Goal: Find specific page/section: Find specific page/section

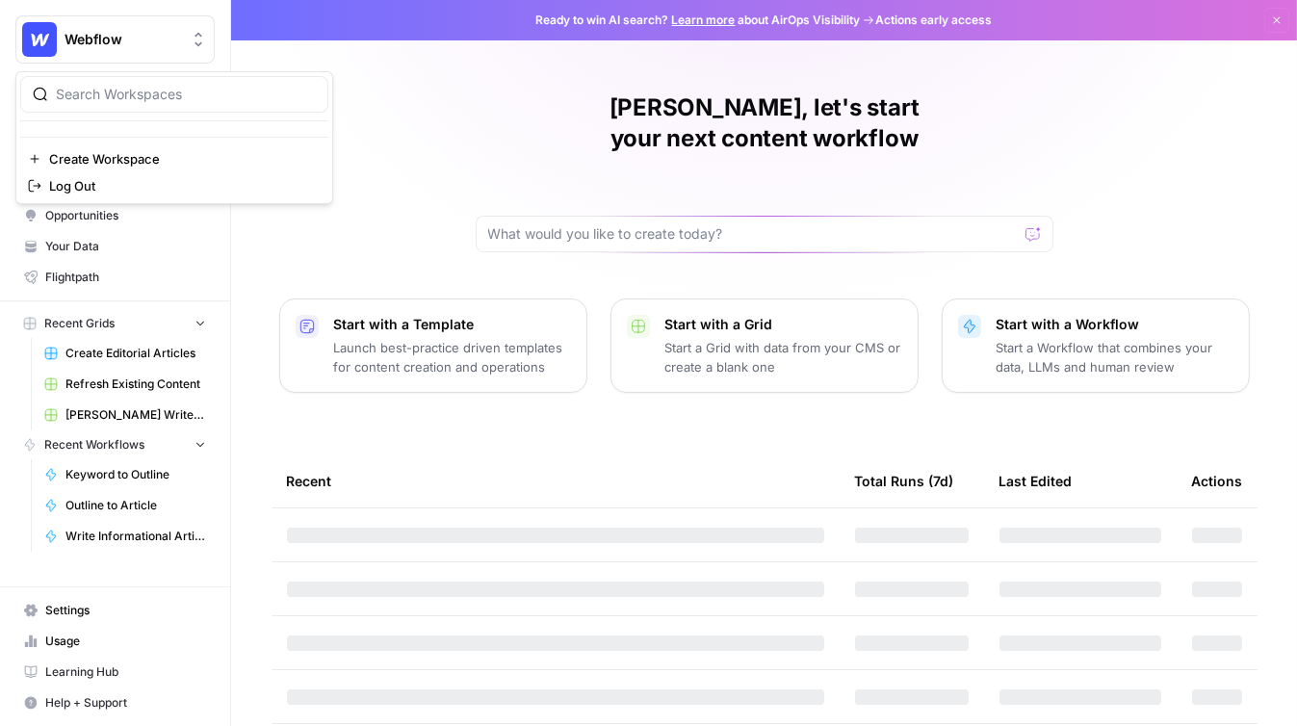
click at [126, 33] on span "Webflow" at bounding box center [123, 39] width 117 height 19
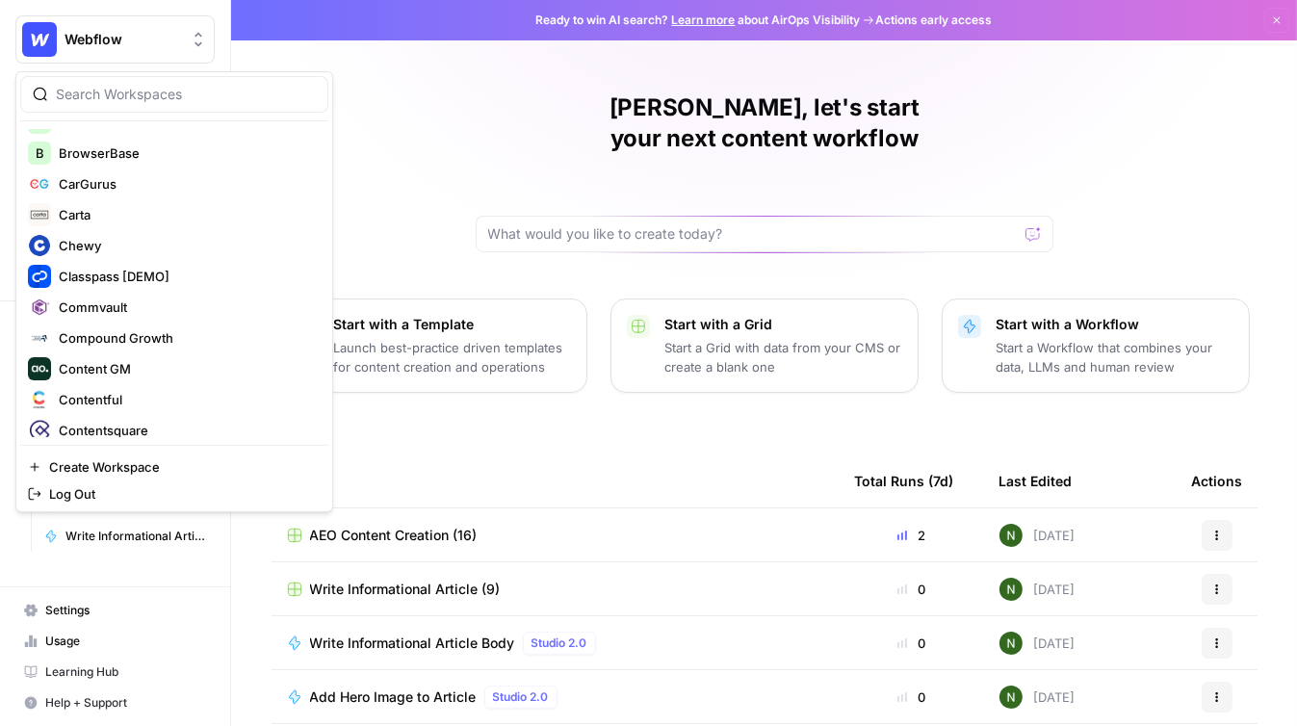
scroll to position [397, 0]
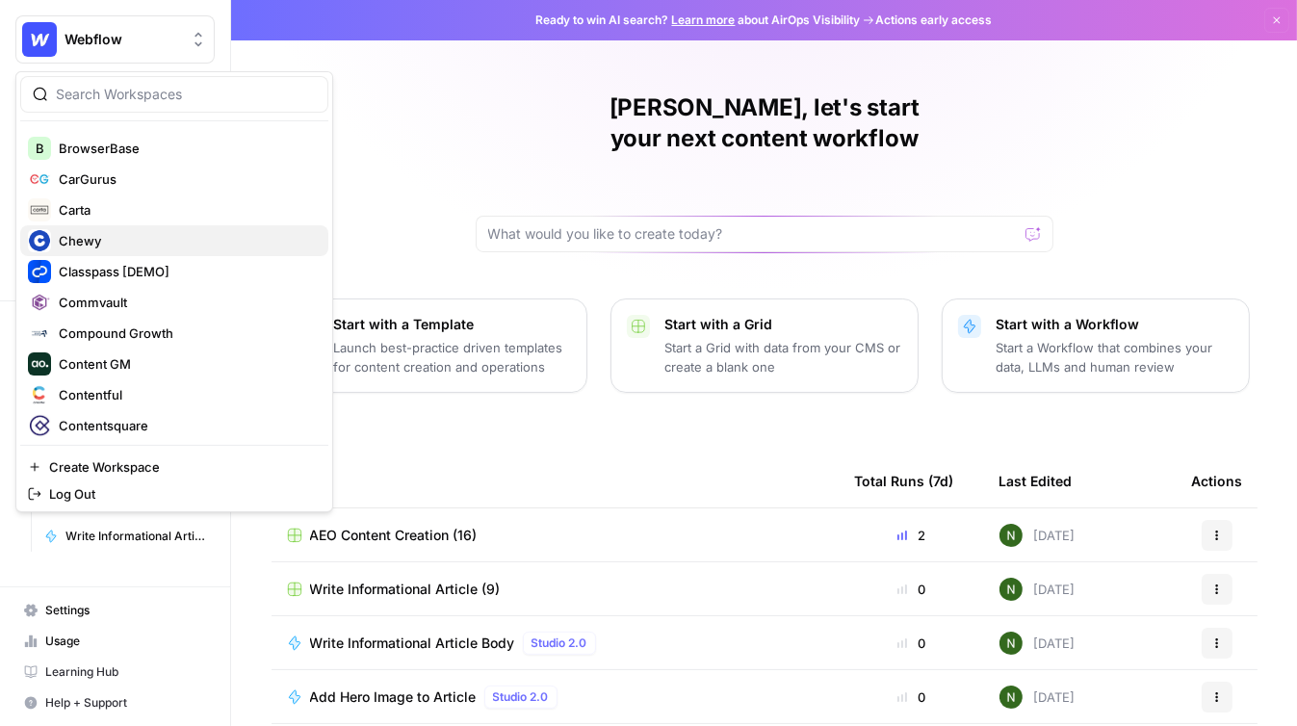
click at [170, 244] on span "Chewy" at bounding box center [186, 240] width 254 height 19
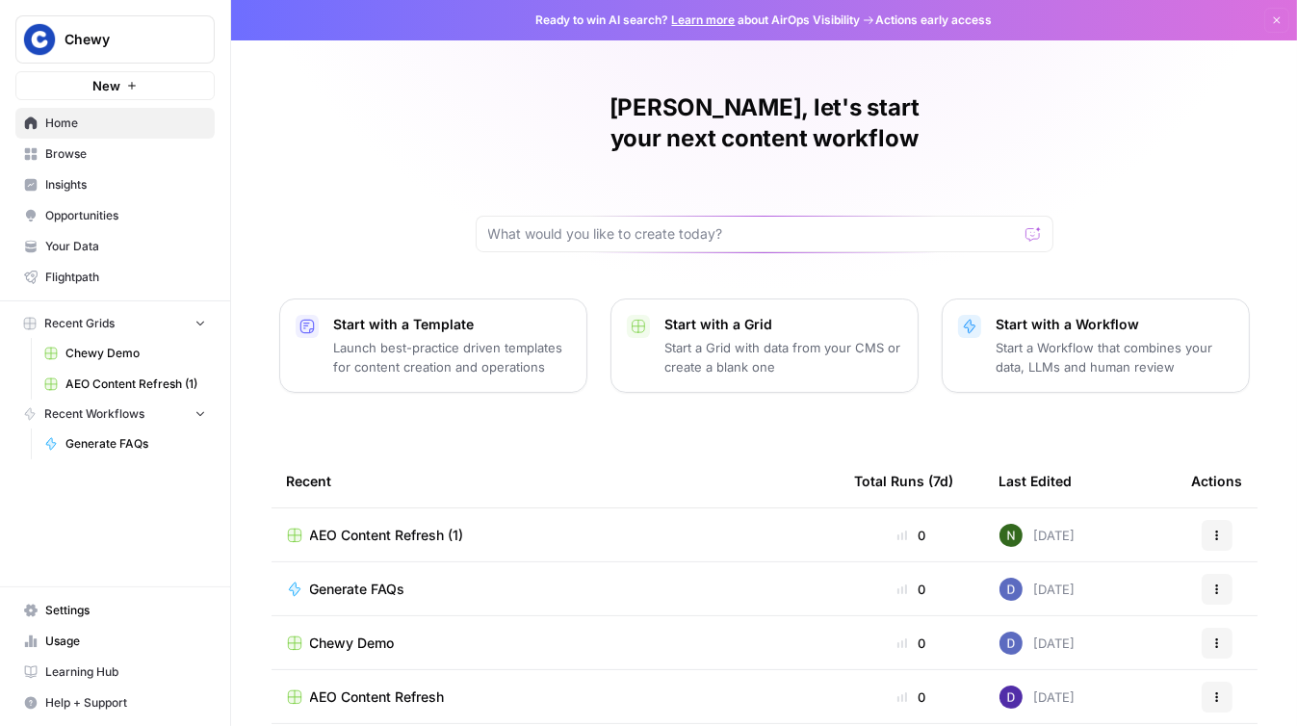
click at [100, 189] on span "Insights" at bounding box center [125, 184] width 161 height 17
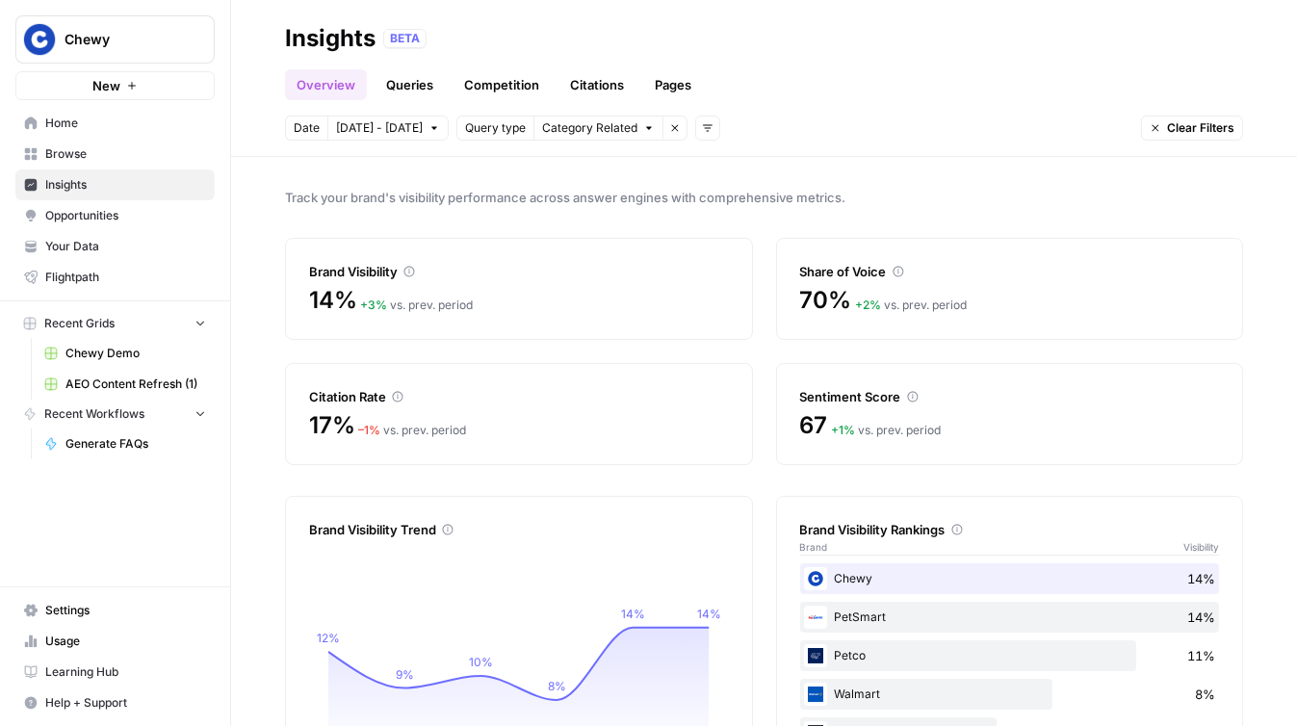
click at [401, 81] on link "Queries" at bounding box center [410, 84] width 70 height 31
